Goal: Task Accomplishment & Management: Complete application form

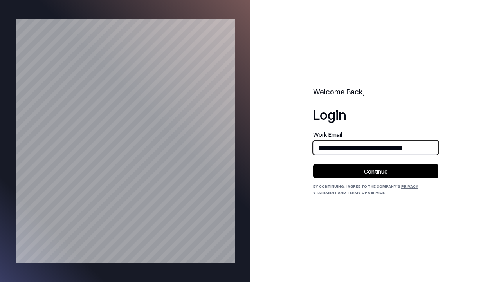
type input "**********"
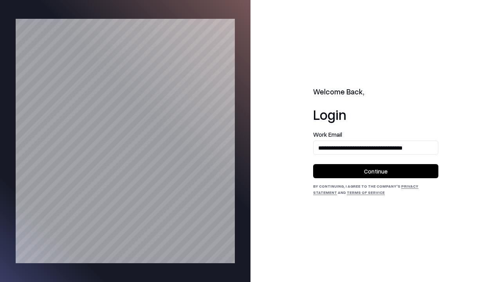
click at [376, 171] on button "Continue" at bounding box center [375, 171] width 125 height 14
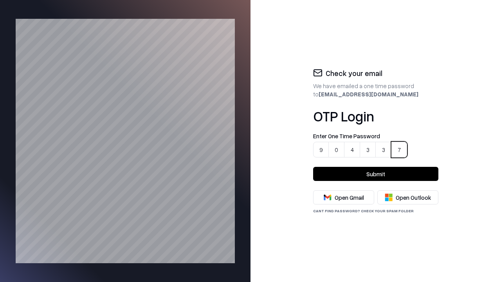
type input "******"
click at [376, 174] on button "Submit" at bounding box center [375, 174] width 125 height 14
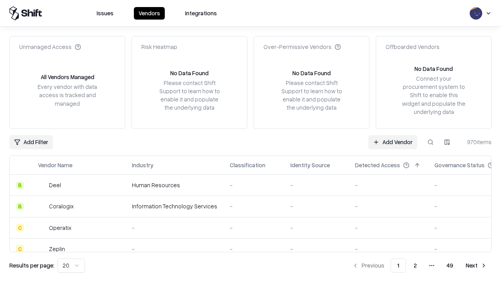
click at [393, 142] on link "Add Vendor" at bounding box center [392, 142] width 49 height 14
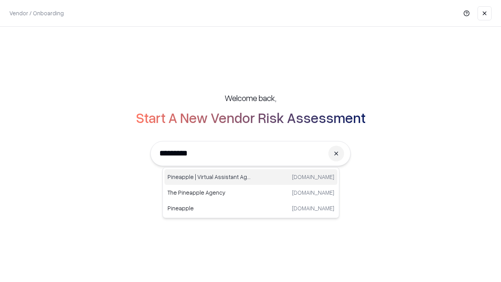
click at [251, 177] on div "Pineapple | Virtual Assistant Agency trypineapple.com" at bounding box center [250, 177] width 173 height 16
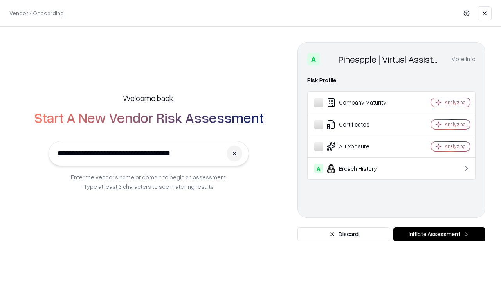
type input "**********"
click at [439, 234] on button "Initiate Assessment" at bounding box center [439, 234] width 92 height 14
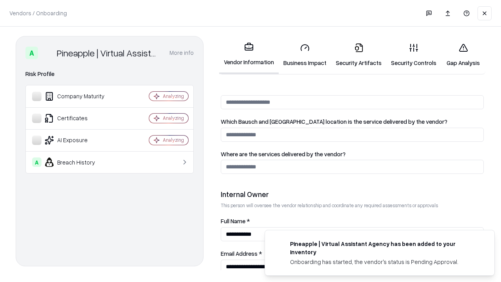
scroll to position [405, 0]
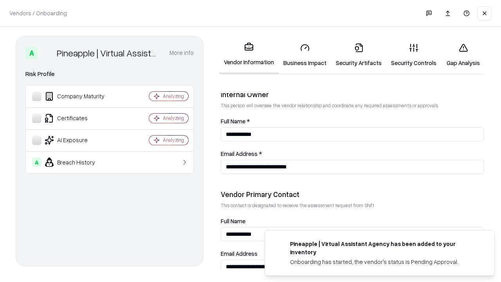
click at [302, 55] on link "Business Impact" at bounding box center [305, 55] width 52 height 36
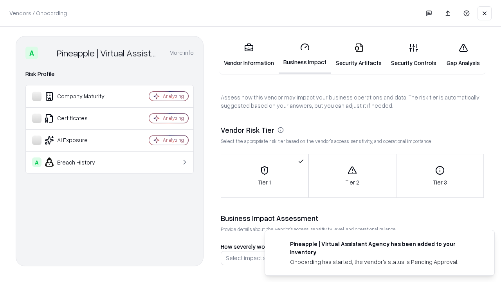
click at [459, 55] on link "Gap Analysis" at bounding box center [463, 55] width 44 height 36
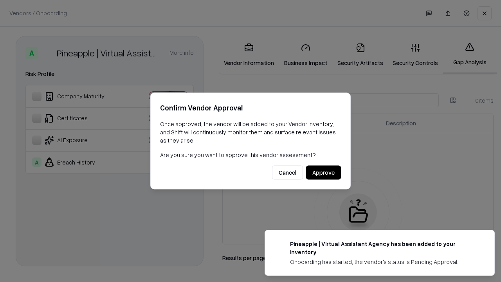
click at [324, 172] on button "Approve" at bounding box center [323, 173] width 35 height 14
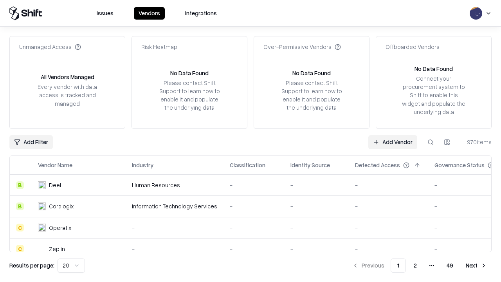
type input "**********"
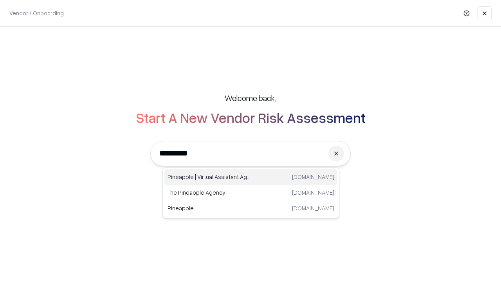
click at [251, 177] on div "Pineapple | Virtual Assistant Agency trypineapple.com" at bounding box center [250, 177] width 173 height 16
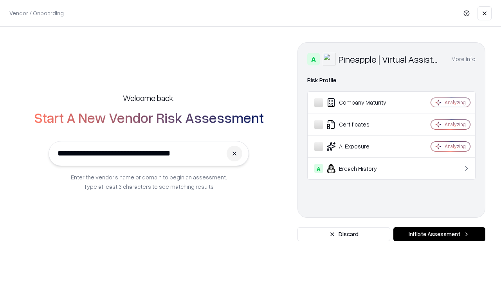
type input "**********"
click at [439, 234] on button "Initiate Assessment" at bounding box center [439, 234] width 92 height 14
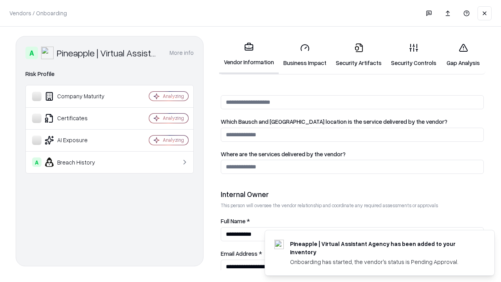
scroll to position [405, 0]
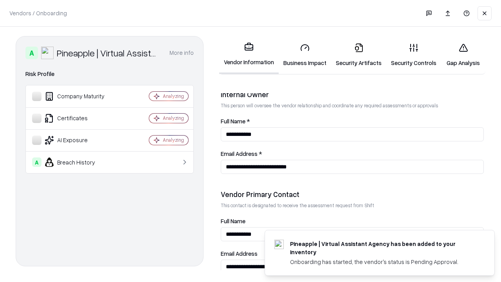
click at [459, 55] on link "Gap Analysis" at bounding box center [463, 55] width 44 height 36
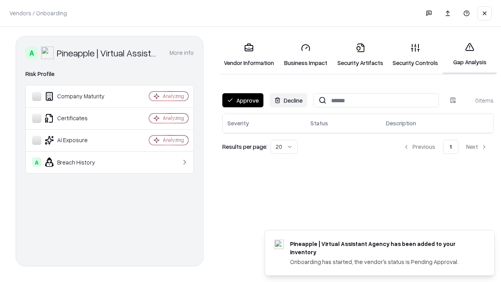
click at [242, 100] on button "Approve" at bounding box center [242, 100] width 41 height 14
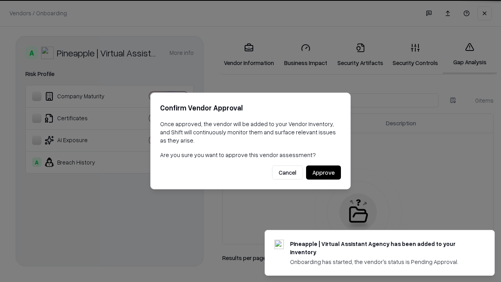
click at [324, 172] on button "Approve" at bounding box center [323, 173] width 35 height 14
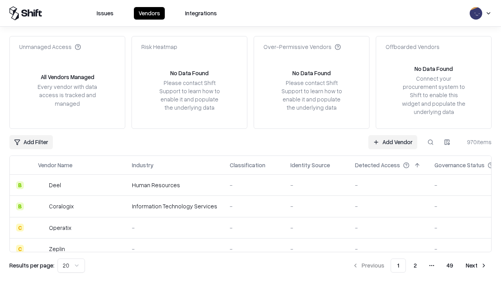
click at [393, 142] on link "Add Vendor" at bounding box center [392, 142] width 49 height 14
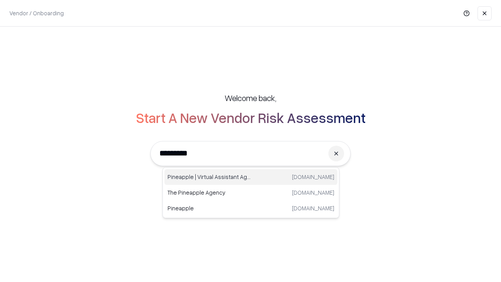
click at [251, 177] on div "Pineapple | Virtual Assistant Agency [DOMAIN_NAME]" at bounding box center [250, 177] width 173 height 16
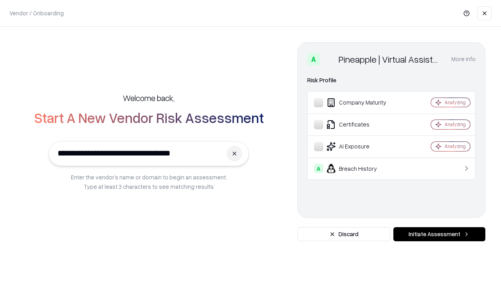
type input "**********"
click at [439, 234] on button "Initiate Assessment" at bounding box center [439, 234] width 92 height 14
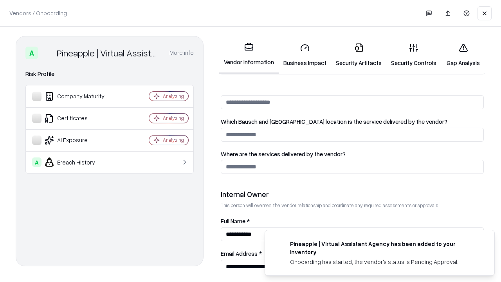
scroll to position [405, 0]
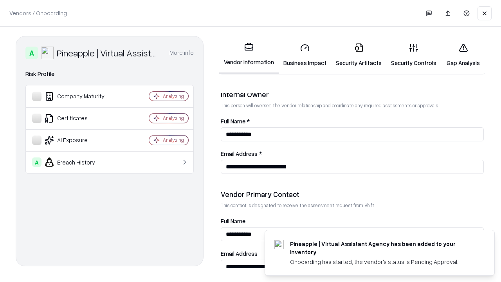
click at [302, 55] on link "Business Impact" at bounding box center [305, 55] width 52 height 36
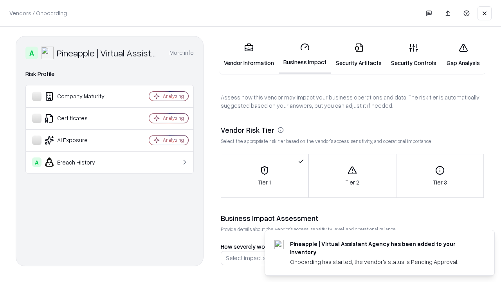
click at [354, 55] on link "Security Artifacts" at bounding box center [358, 55] width 55 height 36
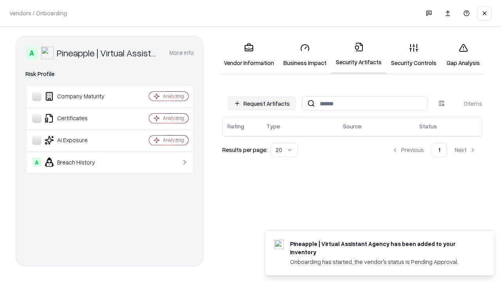
click at [263, 103] on button "Request Artifacts" at bounding box center [262, 103] width 68 height 14
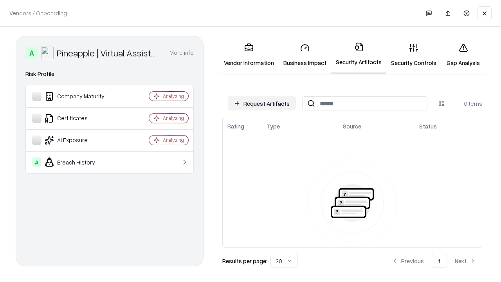
click at [263, 103] on button "Request Artifacts" at bounding box center [262, 103] width 68 height 14
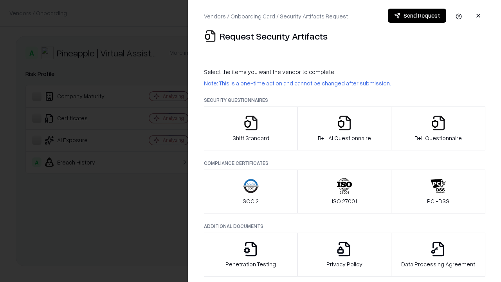
click at [250, 128] on icon "button" at bounding box center [251, 123] width 16 height 16
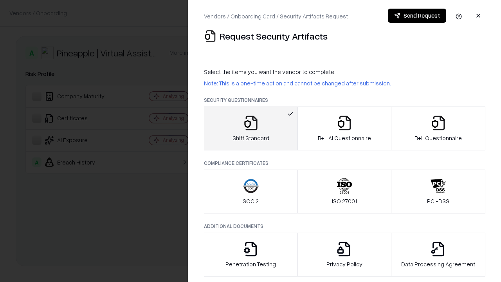
click at [417, 16] on button "Send Request" at bounding box center [417, 16] width 58 height 14
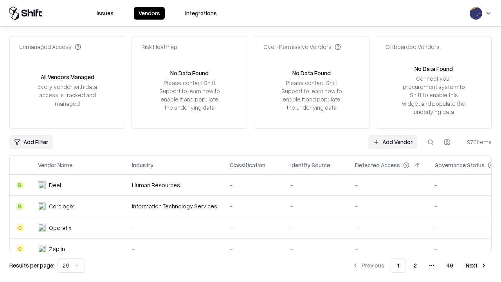
click at [430, 142] on button at bounding box center [430, 142] width 14 height 14
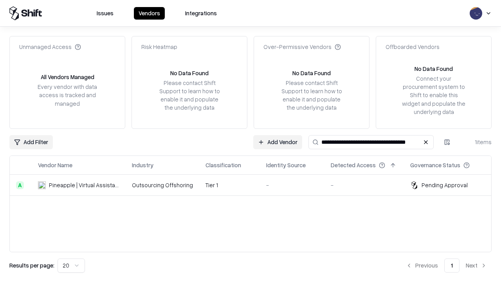
type input "**********"
click at [260, 185] on td "-" at bounding box center [292, 185] width 65 height 21
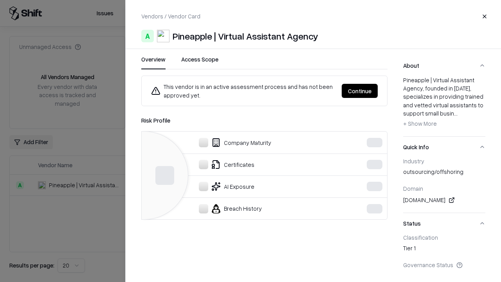
click at [360, 91] on button "Continue" at bounding box center [360, 91] width 36 height 14
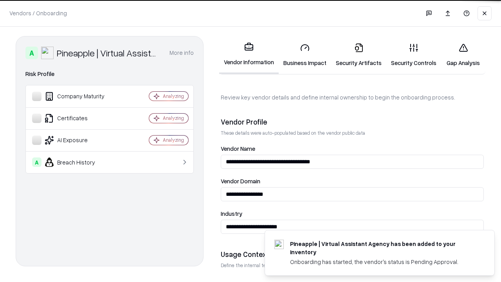
click at [354, 55] on link "Security Artifacts" at bounding box center [358, 55] width 55 height 36
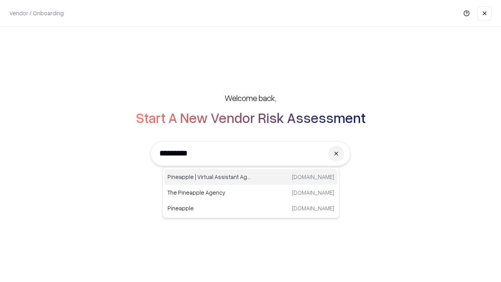
click at [251, 177] on div "Pineapple | Virtual Assistant Agency [DOMAIN_NAME]" at bounding box center [250, 177] width 173 height 16
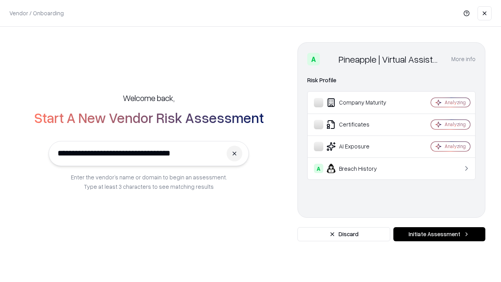
type input "**********"
click at [439, 234] on button "Initiate Assessment" at bounding box center [439, 234] width 92 height 14
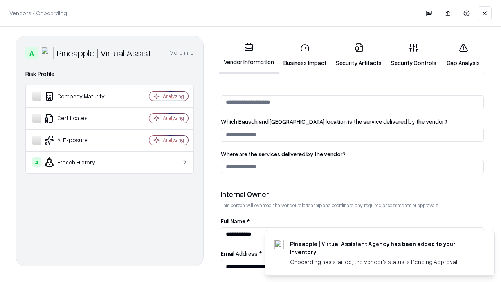
scroll to position [405, 0]
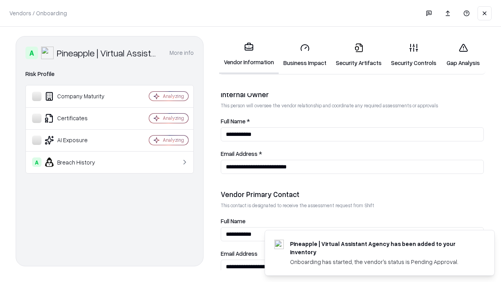
click at [459, 55] on link "Gap Analysis" at bounding box center [463, 55] width 44 height 36
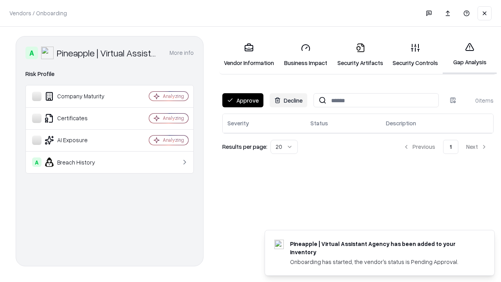
click at [242, 100] on button "Approve" at bounding box center [242, 100] width 41 height 14
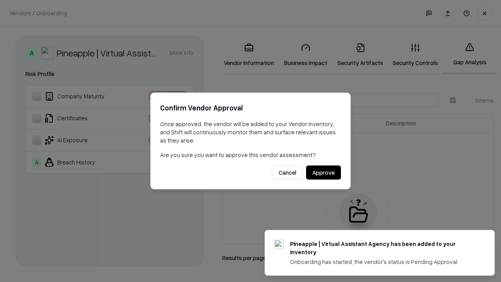
click at [324, 172] on button "Approve" at bounding box center [323, 173] width 35 height 14
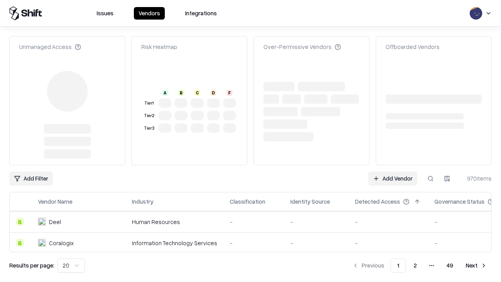
click at [393, 178] on link "Add Vendor" at bounding box center [392, 178] width 49 height 14
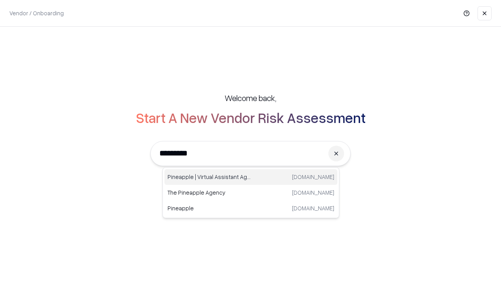
click at [251, 177] on div "Pineapple | Virtual Assistant Agency [DOMAIN_NAME]" at bounding box center [250, 177] width 173 height 16
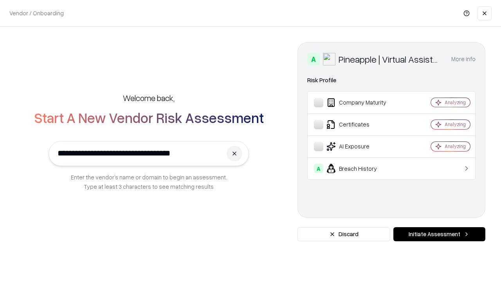
type input "**********"
click at [439, 234] on button "Initiate Assessment" at bounding box center [439, 234] width 92 height 14
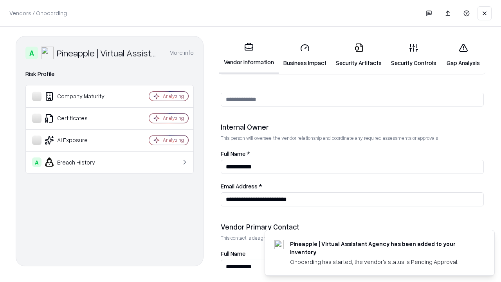
scroll to position [405, 0]
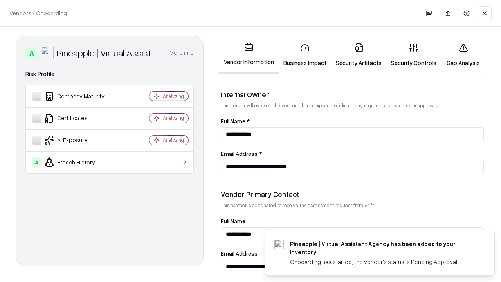
click at [302, 55] on link "Business Impact" at bounding box center [305, 55] width 52 height 36
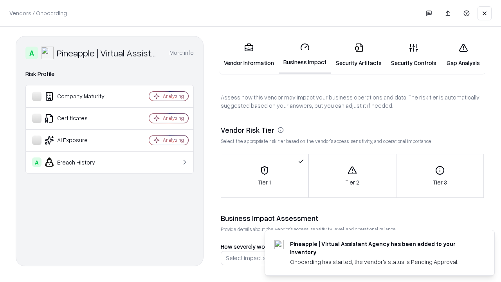
click at [354, 55] on link "Security Artifacts" at bounding box center [358, 55] width 55 height 36
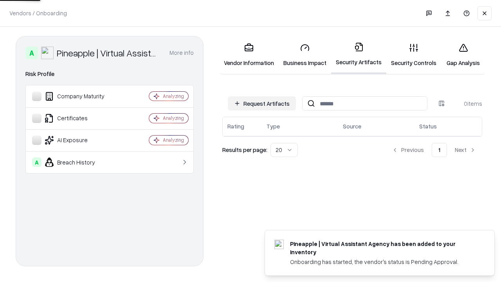
click at [263, 103] on button "Request Artifacts" at bounding box center [262, 103] width 68 height 14
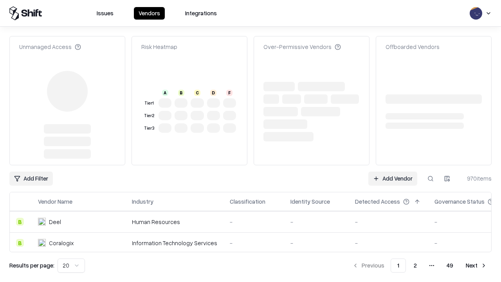
click at [393, 178] on link "Add Vendor" at bounding box center [392, 178] width 49 height 14
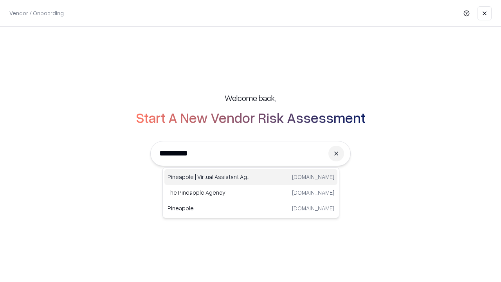
click at [251, 177] on div "Pineapple | Virtual Assistant Agency [DOMAIN_NAME]" at bounding box center [250, 177] width 173 height 16
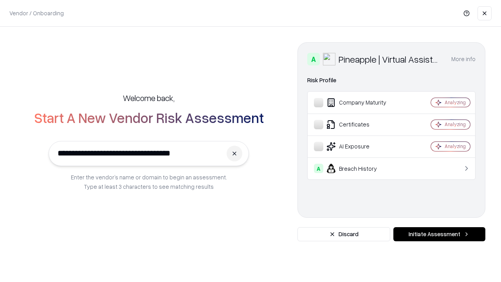
type input "**********"
click at [439, 234] on button "Initiate Assessment" at bounding box center [439, 234] width 92 height 14
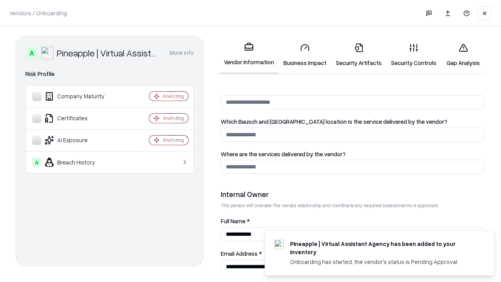
scroll to position [405, 0]
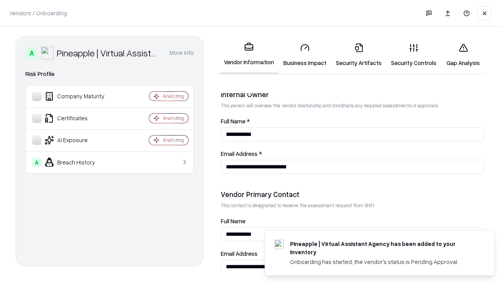
click at [459, 55] on link "Gap Analysis" at bounding box center [463, 55] width 44 height 36
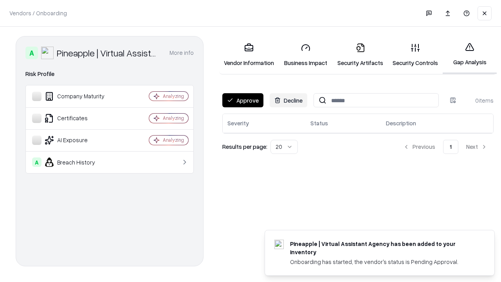
click at [242, 100] on button "Approve" at bounding box center [242, 100] width 41 height 14
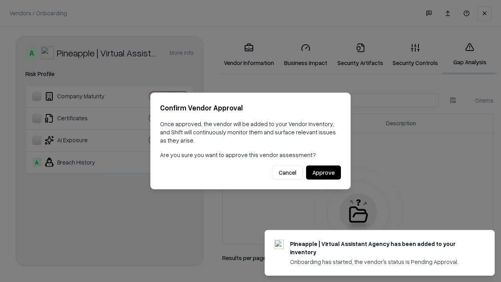
click at [324, 172] on button "Approve" at bounding box center [323, 173] width 35 height 14
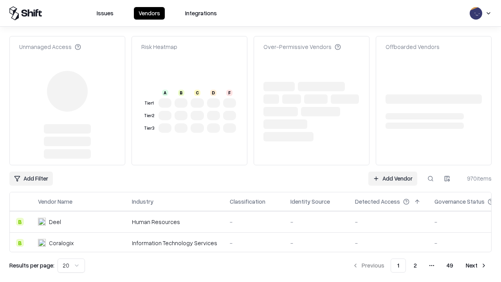
click at [393, 178] on link "Add Vendor" at bounding box center [392, 178] width 49 height 14
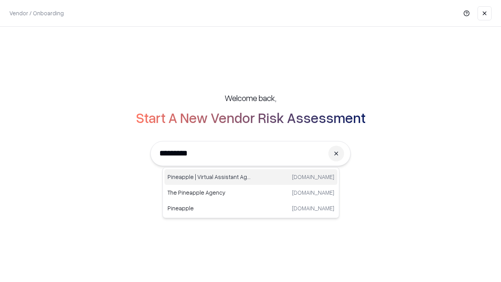
click at [251, 177] on div "Pineapple | Virtual Assistant Agency [DOMAIN_NAME]" at bounding box center [250, 177] width 173 height 16
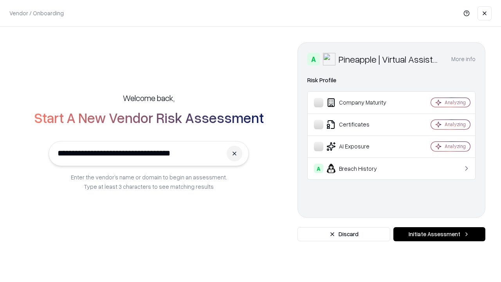
type input "**********"
click at [439, 234] on button "Initiate Assessment" at bounding box center [439, 234] width 92 height 14
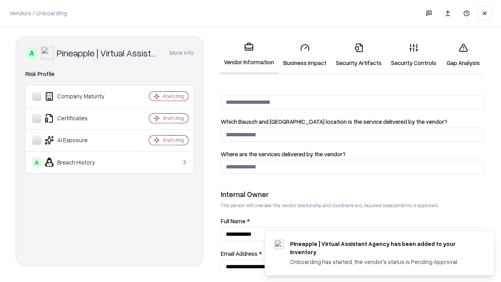
scroll to position [405, 0]
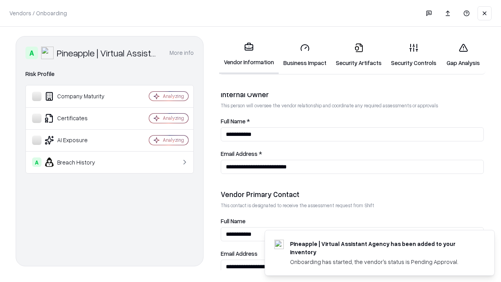
click at [354, 55] on link "Security Artifacts" at bounding box center [358, 55] width 55 height 36
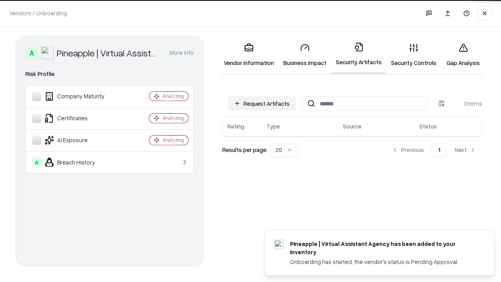
click at [263, 103] on button "Request Artifacts" at bounding box center [262, 103] width 68 height 14
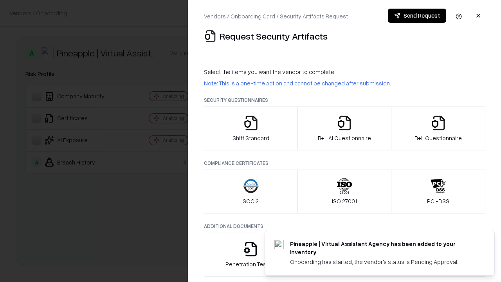
click at [438, 128] on icon "button" at bounding box center [438, 123] width 16 height 16
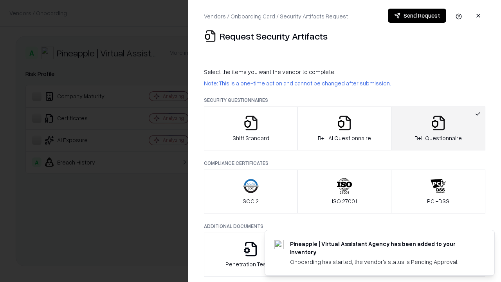
click at [344, 128] on icon "button" at bounding box center [345, 123] width 16 height 16
click at [417, 16] on button "Send Request" at bounding box center [417, 16] width 58 height 14
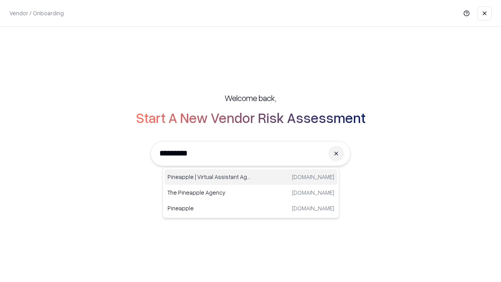
click at [251, 177] on div "Pineapple | Virtual Assistant Agency [DOMAIN_NAME]" at bounding box center [250, 177] width 173 height 16
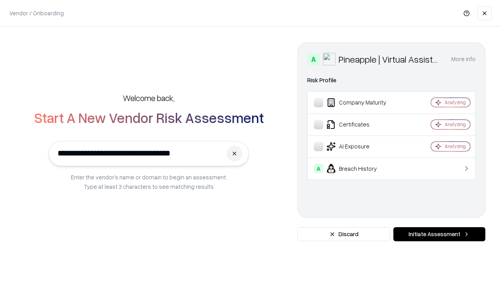
type input "**********"
click at [439, 234] on button "Initiate Assessment" at bounding box center [439, 234] width 92 height 14
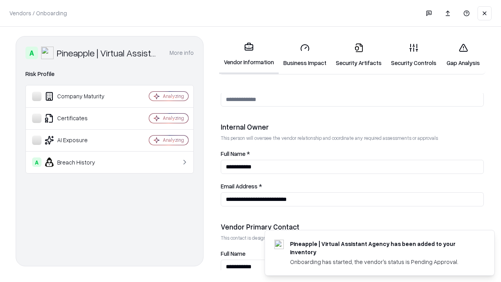
scroll to position [405, 0]
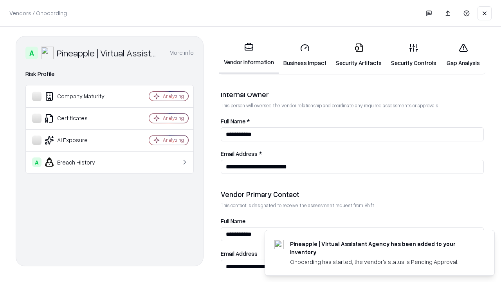
click at [459, 55] on link "Gap Analysis" at bounding box center [463, 55] width 44 height 36
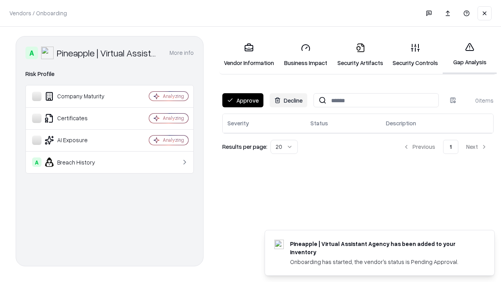
click at [242, 100] on button "Approve" at bounding box center [242, 100] width 41 height 14
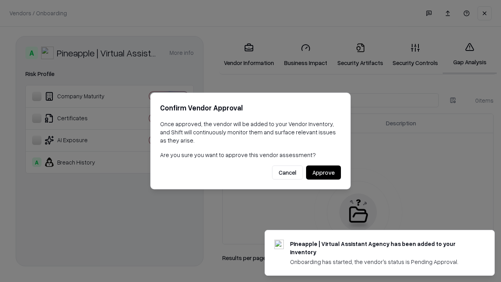
click at [324, 172] on button "Approve" at bounding box center [323, 173] width 35 height 14
